Goal: Task Accomplishment & Management: Complete application form

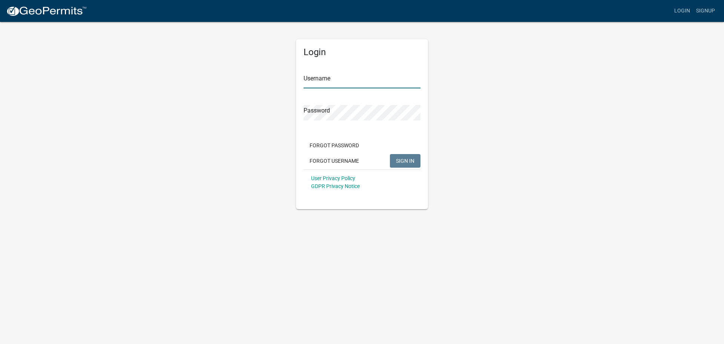
type input "JR Promo"
click at [408, 160] on span "SIGN IN" at bounding box center [405, 160] width 18 height 6
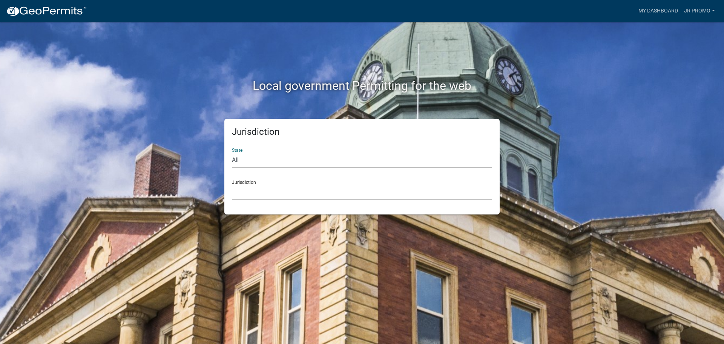
click at [236, 158] on select "All Colorado Georgia Indiana Iowa Kansas Minnesota Ohio South Carolina Wisconsin" at bounding box center [362, 159] width 260 height 15
select select "Indiana"
click at [232, 152] on select "All Colorado Georgia Indiana Iowa Kansas Minnesota Ohio South Carolina Wisconsin" at bounding box center [362, 159] width 260 height 15
click at [254, 186] on select "City of Charlestown, Indiana City of Jeffersonville, Indiana City of Logansport…" at bounding box center [362, 192] width 260 height 15
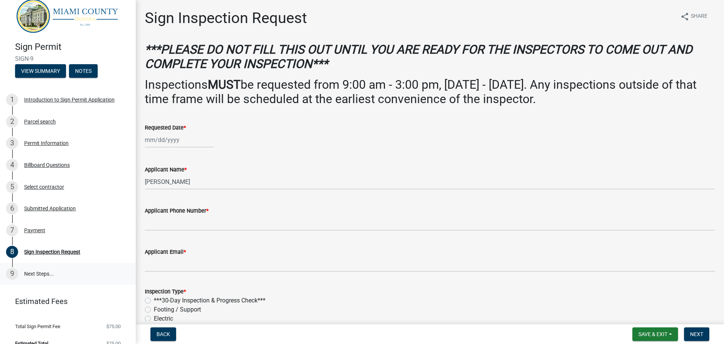
scroll to position [19, 0]
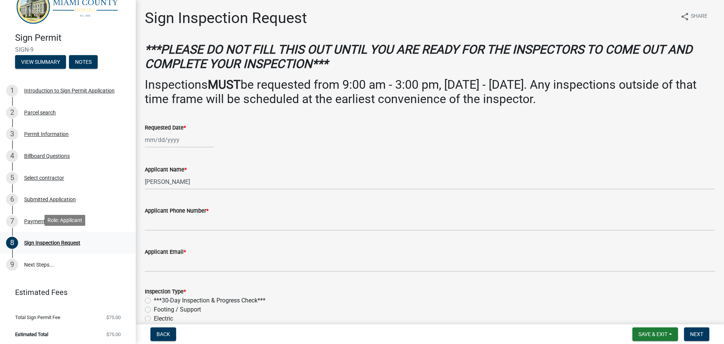
click at [69, 241] on div "Sign Inspection Request" at bounding box center [52, 242] width 56 height 5
click at [701, 336] on span "Next" at bounding box center [697, 334] width 13 height 6
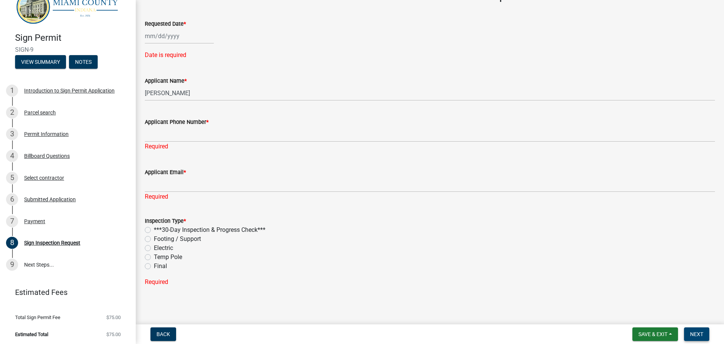
scroll to position [105, 0]
click at [42, 262] on link "9 Next Steps..." at bounding box center [68, 265] width 136 height 22
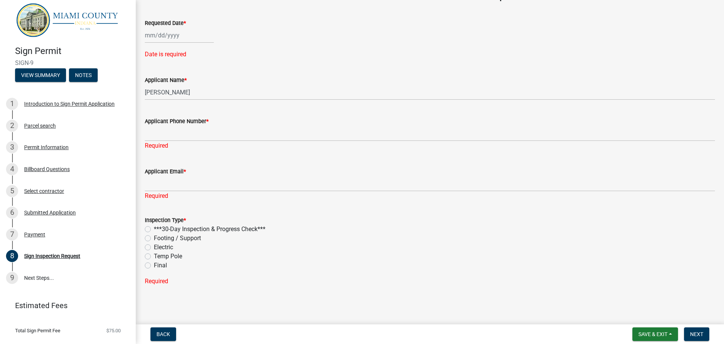
scroll to position [0, 0]
